Goal: Task Accomplishment & Management: Manage account settings

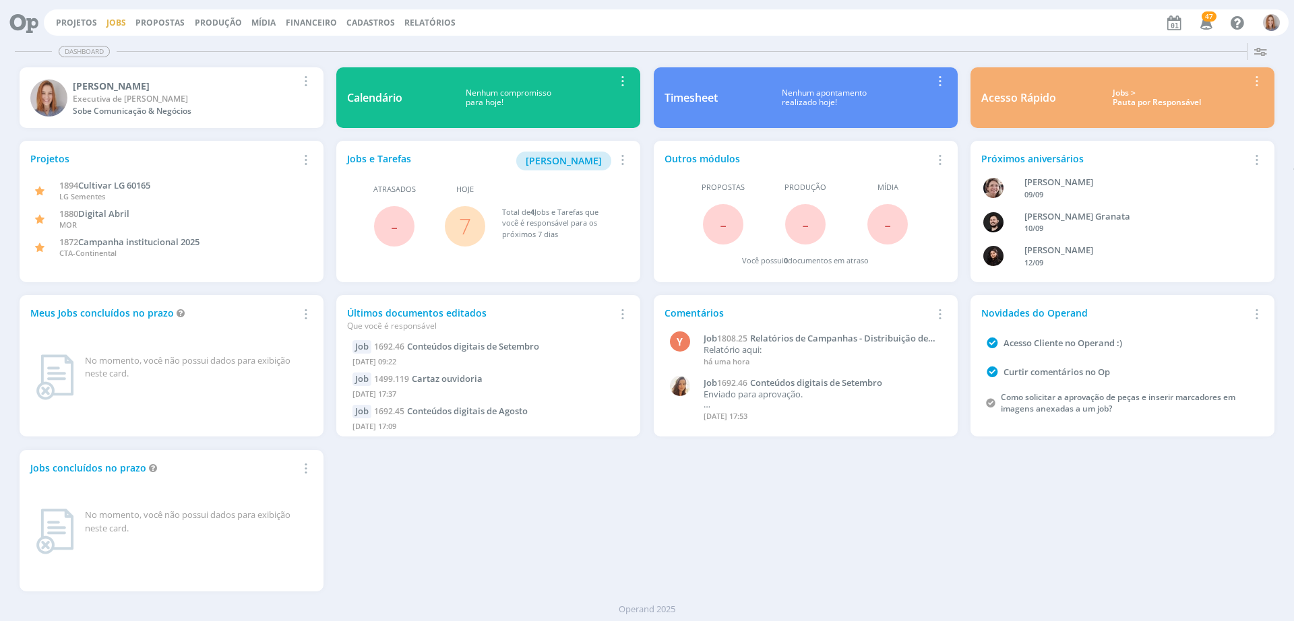
click at [113, 24] on link "Jobs" at bounding box center [116, 22] width 20 height 11
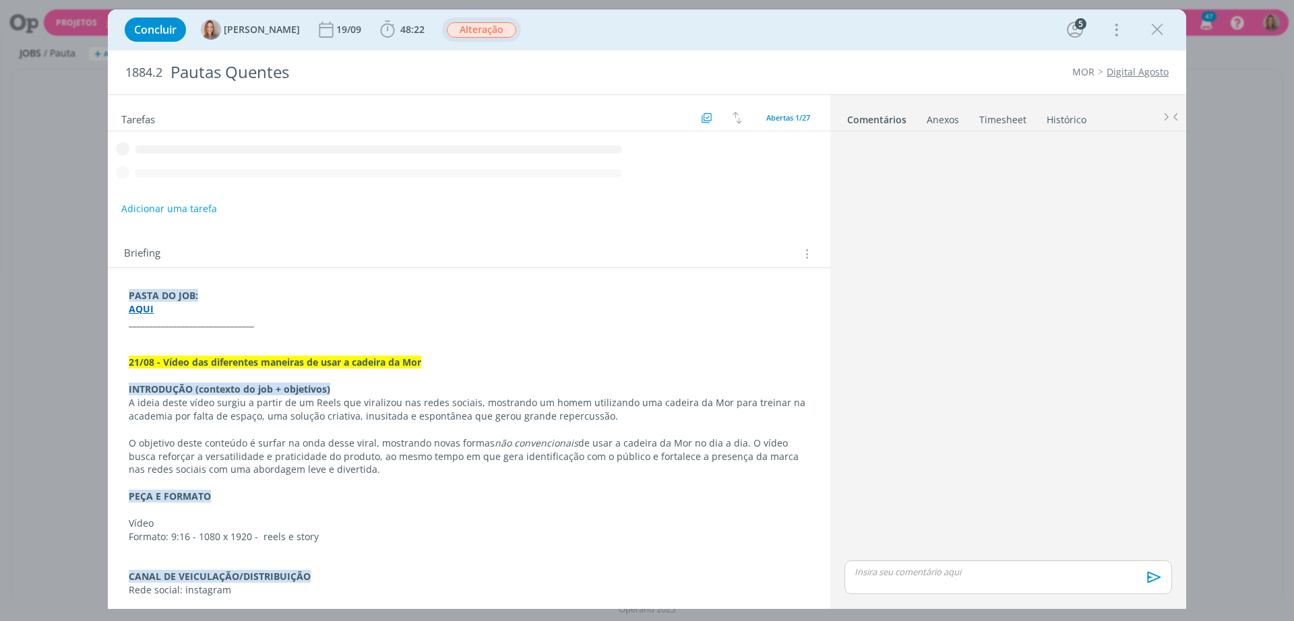
click at [462, 35] on span "Alteração" at bounding box center [481, 29] width 69 height 15
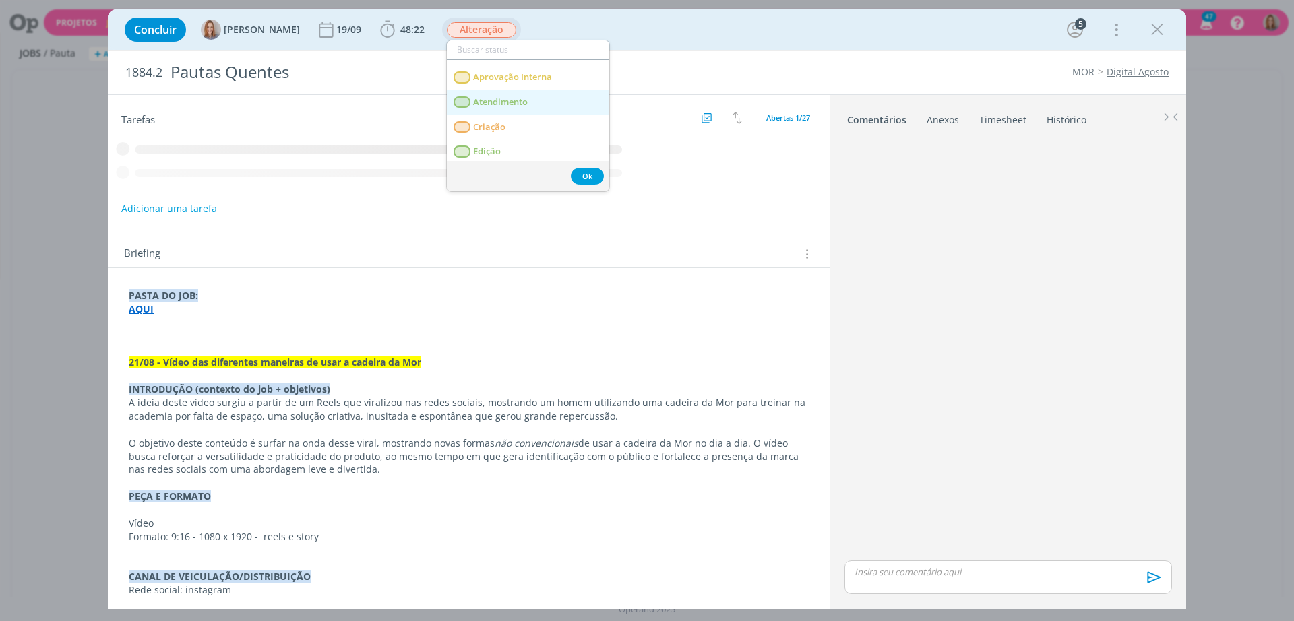
scroll to position [84, 0]
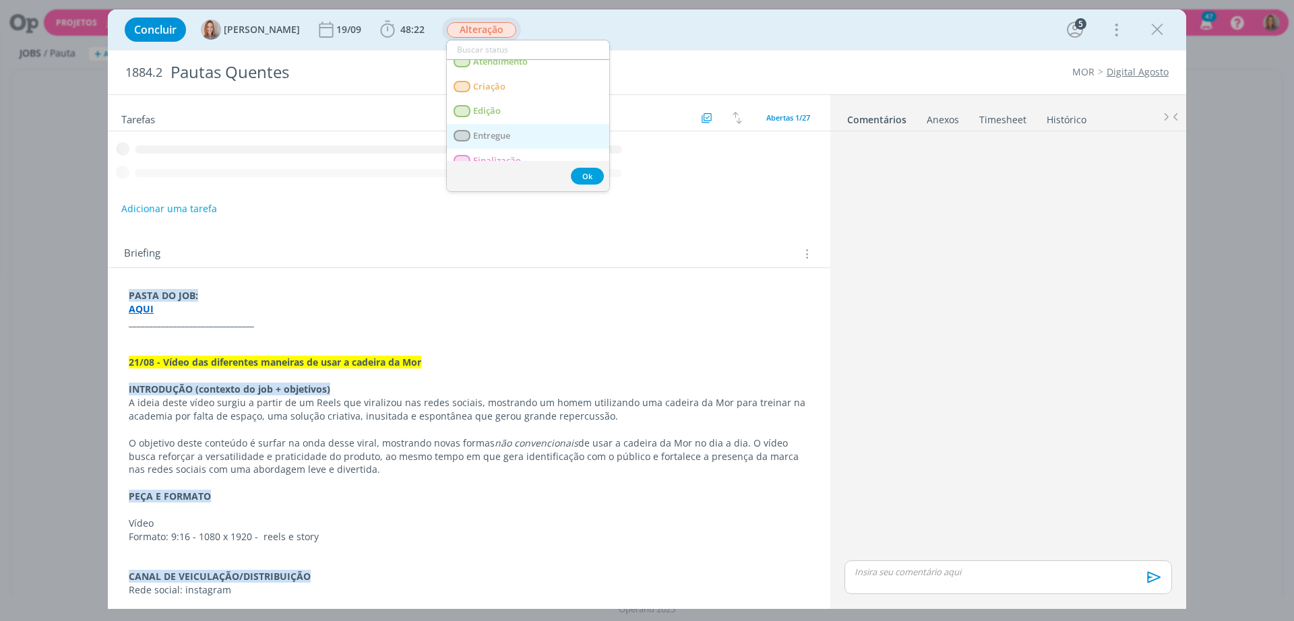
click at [494, 128] on link "Entregue" at bounding box center [528, 136] width 162 height 25
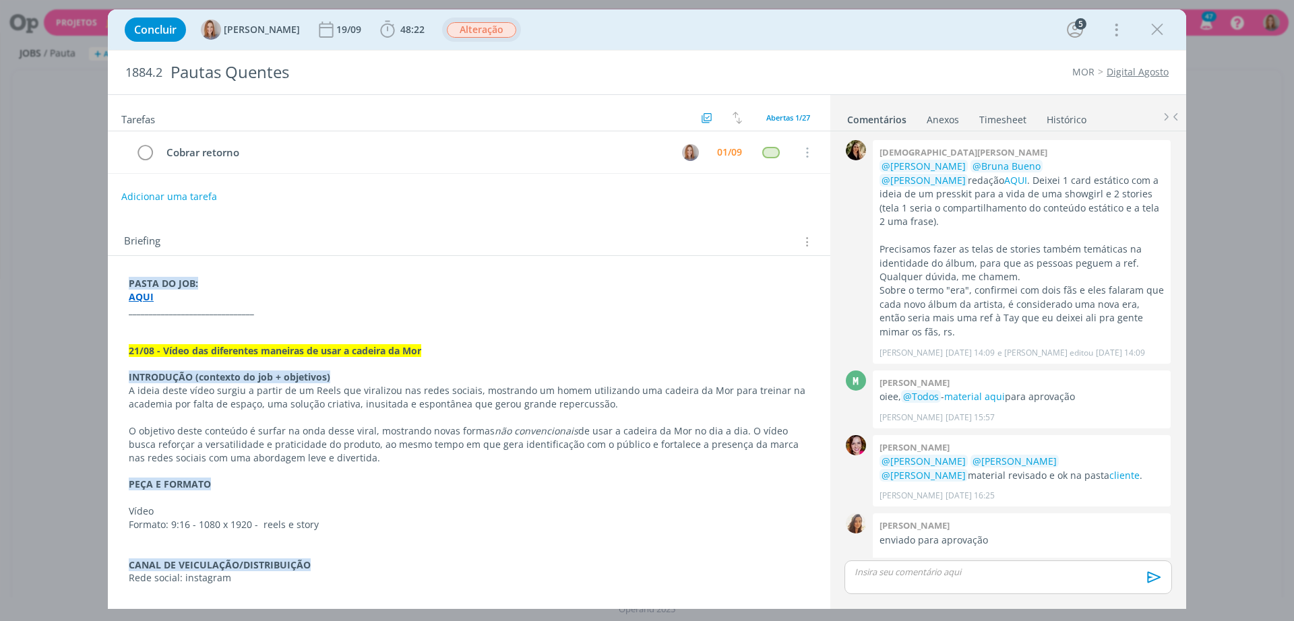
scroll to position [441, 0]
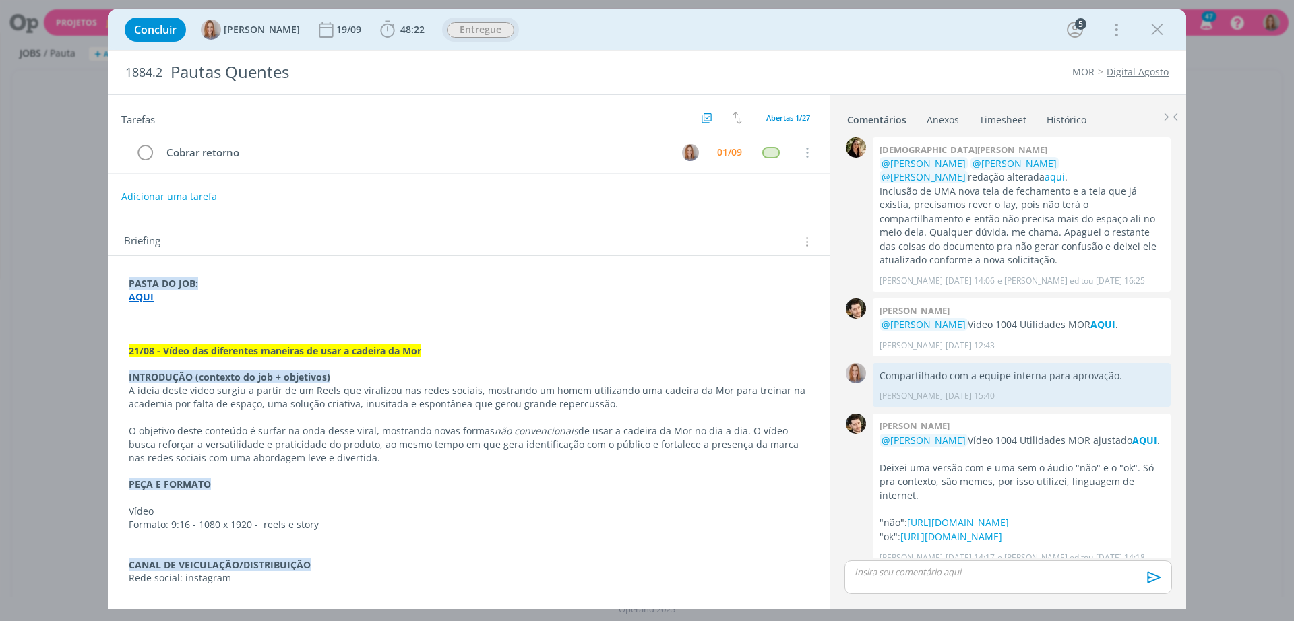
click at [472, 30] on span "Entregue" at bounding box center [480, 29] width 67 height 15
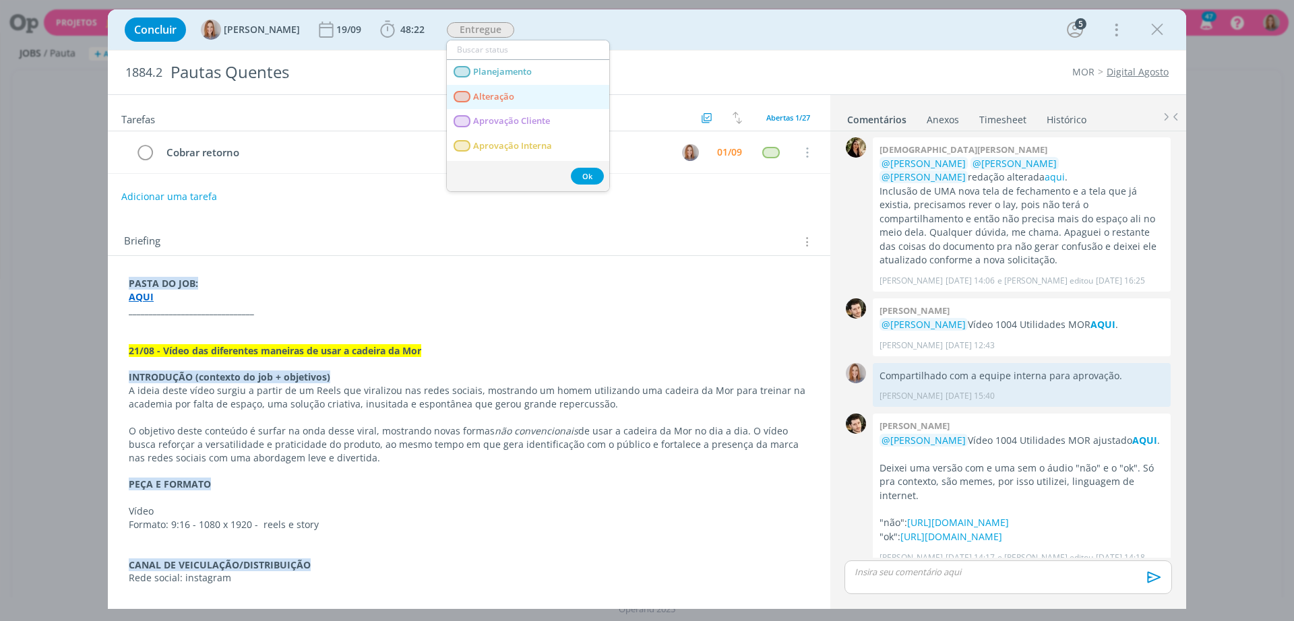
click at [520, 102] on link "Alteração" at bounding box center [528, 97] width 162 height 25
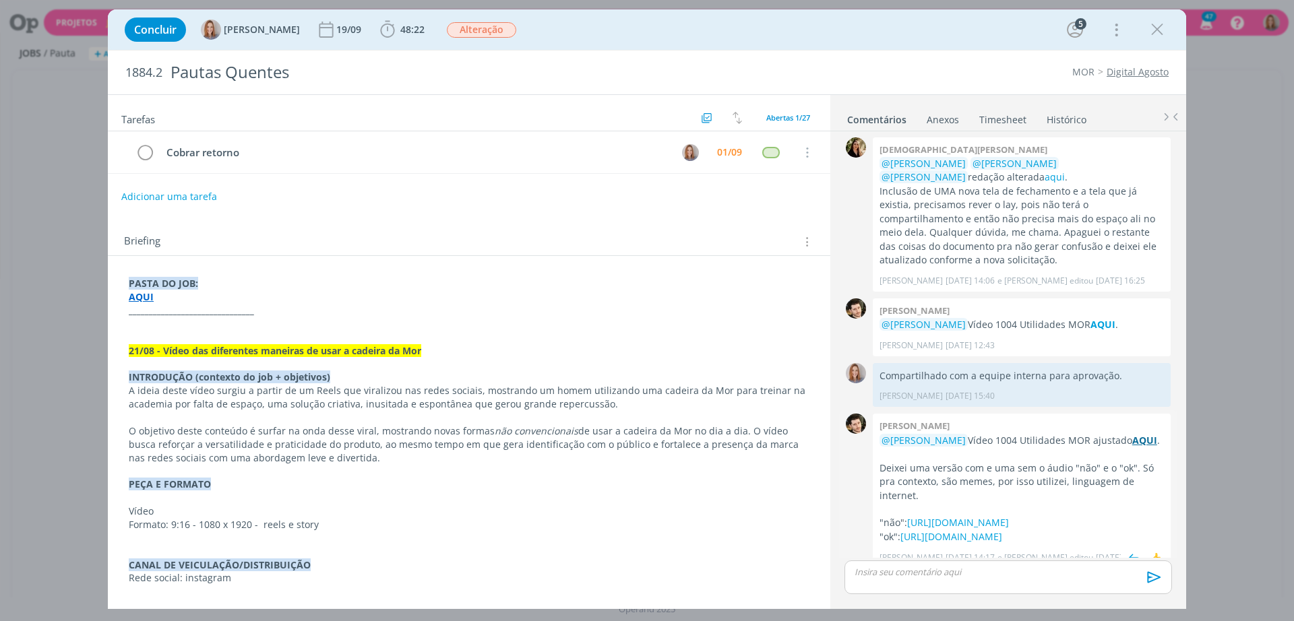
click at [1132, 434] on strong "AQUI" at bounding box center [1144, 440] width 25 height 13
drag, startPoint x: 880, startPoint y: 454, endPoint x: 1129, endPoint y: 524, distance: 258.8
click at [1129, 524] on div "@Amanda Oliveira Vídeo 1004 Utilidades MOR ajustado AQUI . Deixei uma versão co…" at bounding box center [1021, 489] width 284 height 111
copy div "Deixei uma versão com e uma sem o áudio "não" e o "ok". Só pra contexto, são me…"
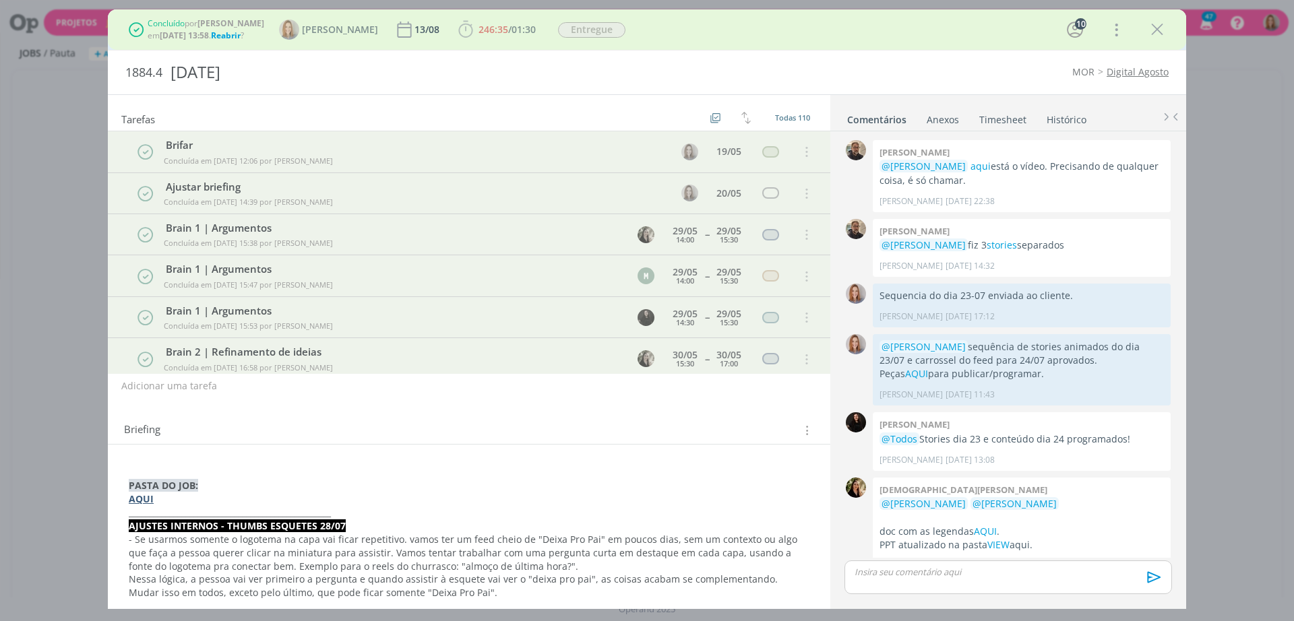
scroll to position [1135, 0]
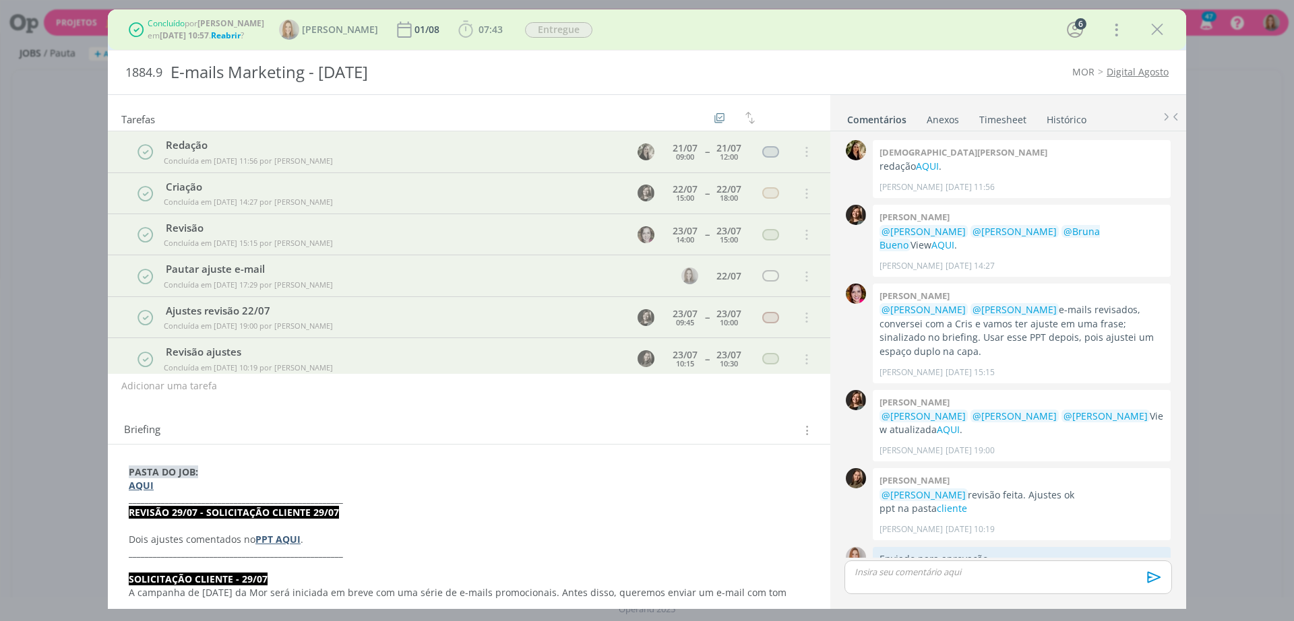
scroll to position [517, 0]
